Goal: Find specific page/section: Find specific page/section

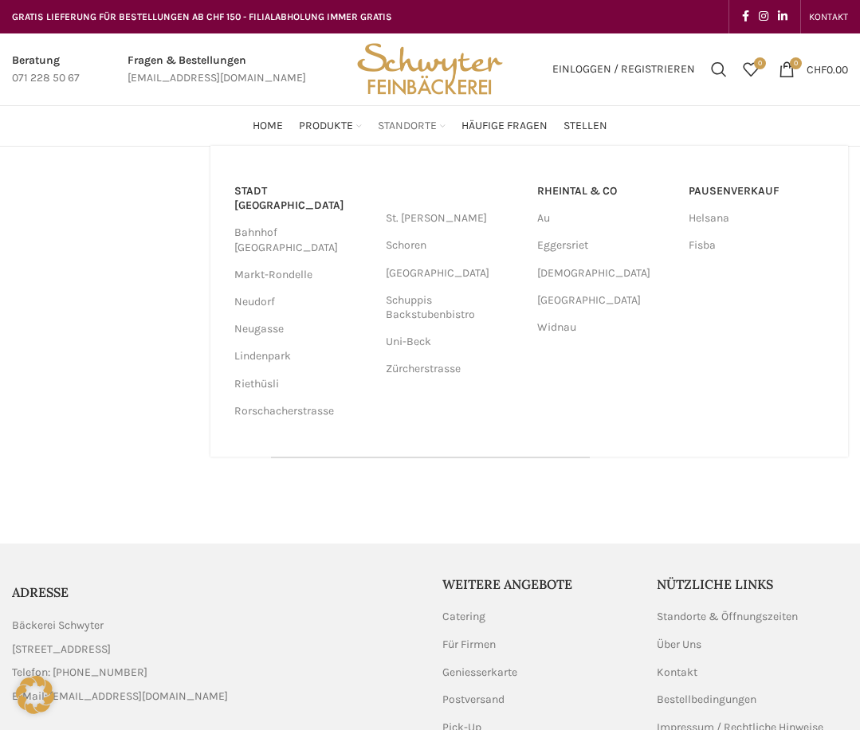
click at [426, 129] on span "Standorte" at bounding box center [407, 126] width 59 height 15
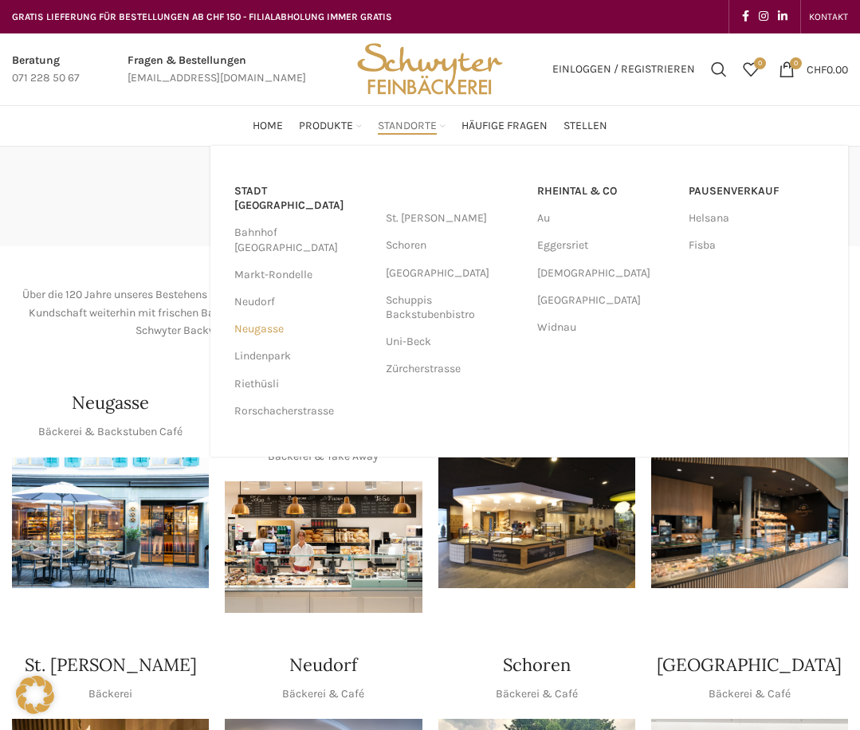
click at [277, 316] on link "Neugasse" at bounding box center [301, 329] width 135 height 27
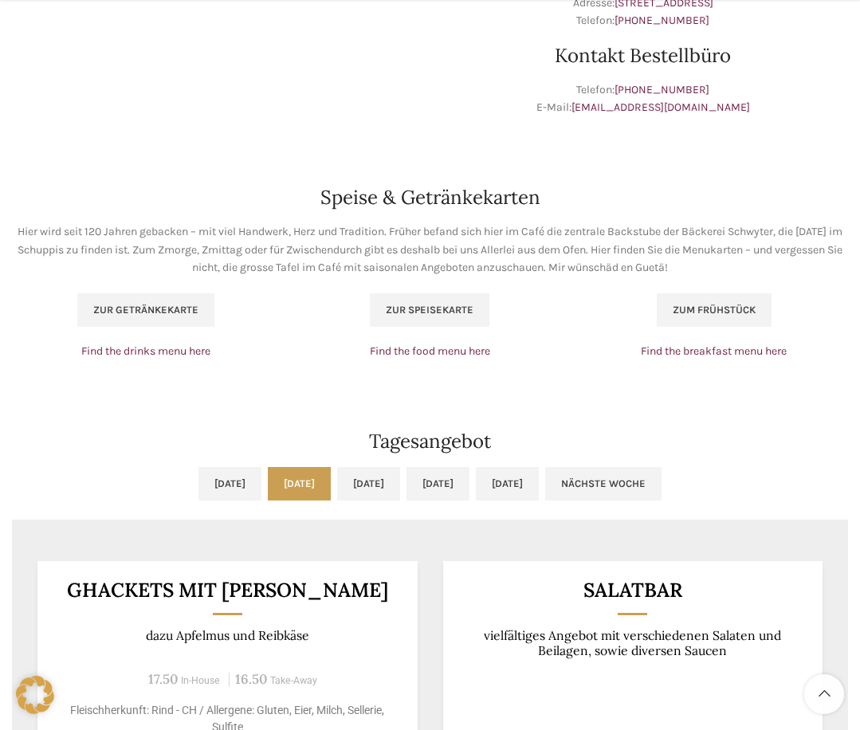
scroll to position [930, 0]
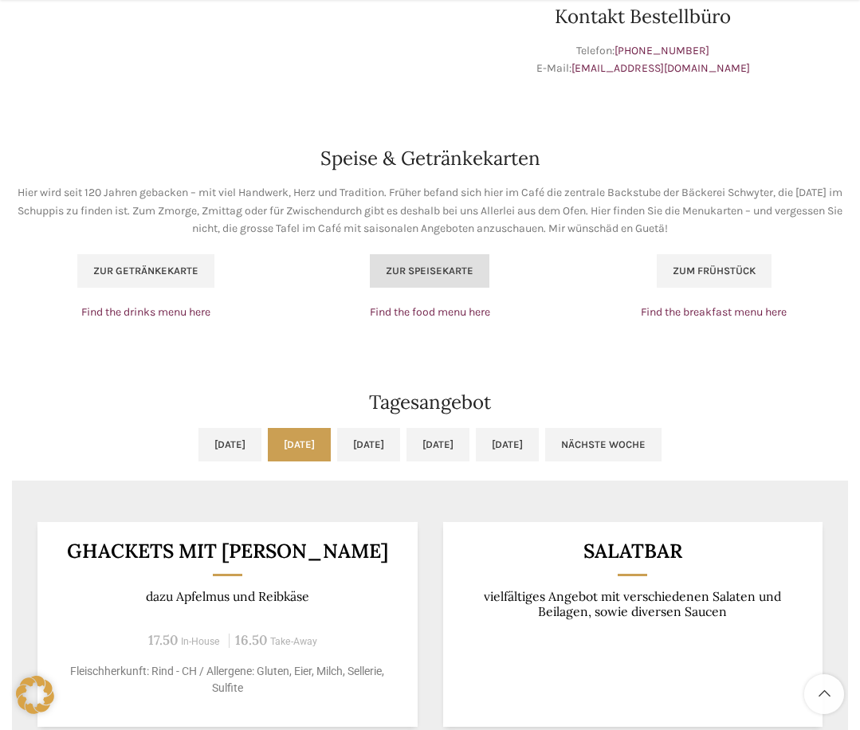
click at [435, 275] on span "Zur Speisekarte" at bounding box center [430, 271] width 88 height 13
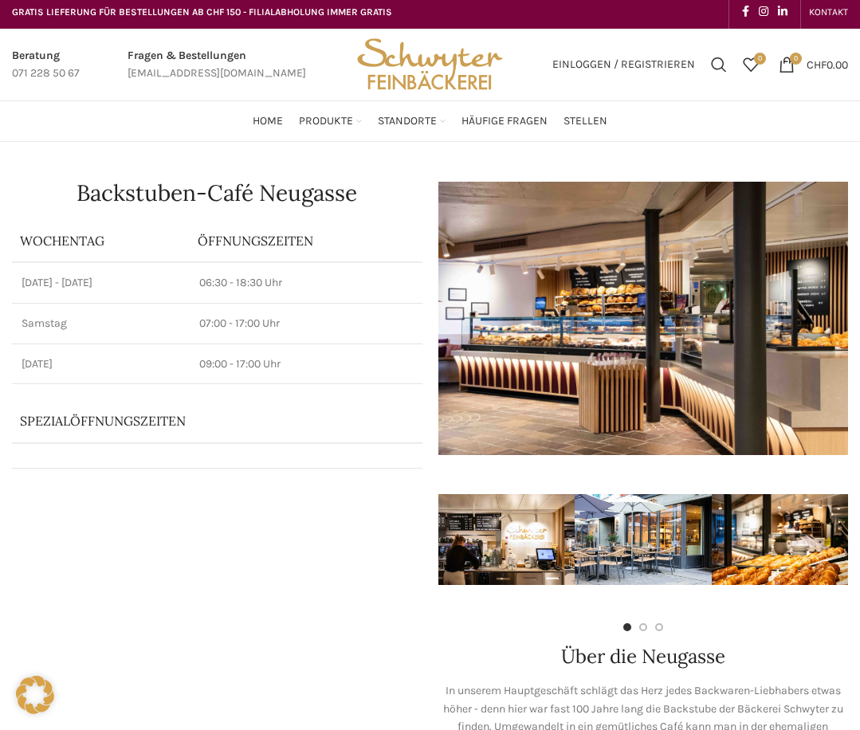
scroll to position [4, 0]
